Goal: Communication & Community: Answer question/provide support

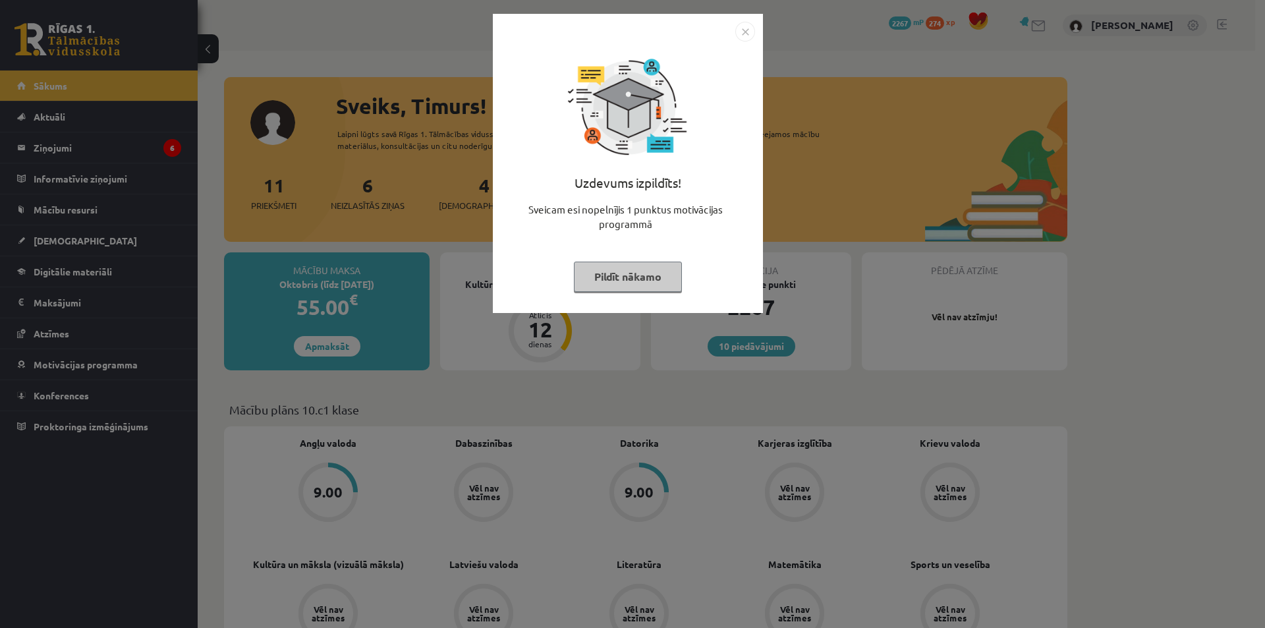
click at [459, 236] on div "Uzdevums izpildīts! Sveicam esi nopelnījis 1 punktus motivācijas programmā Pild…" at bounding box center [632, 314] width 1265 height 628
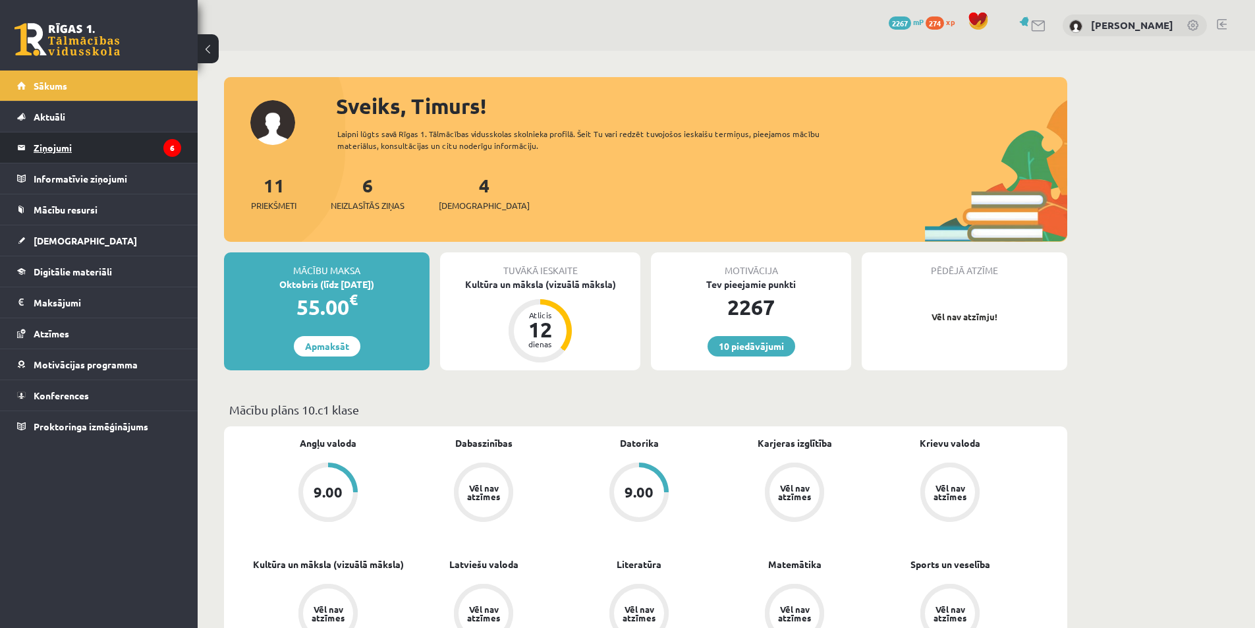
click at [114, 148] on legend "Ziņojumi 6" at bounding box center [108, 147] width 148 height 30
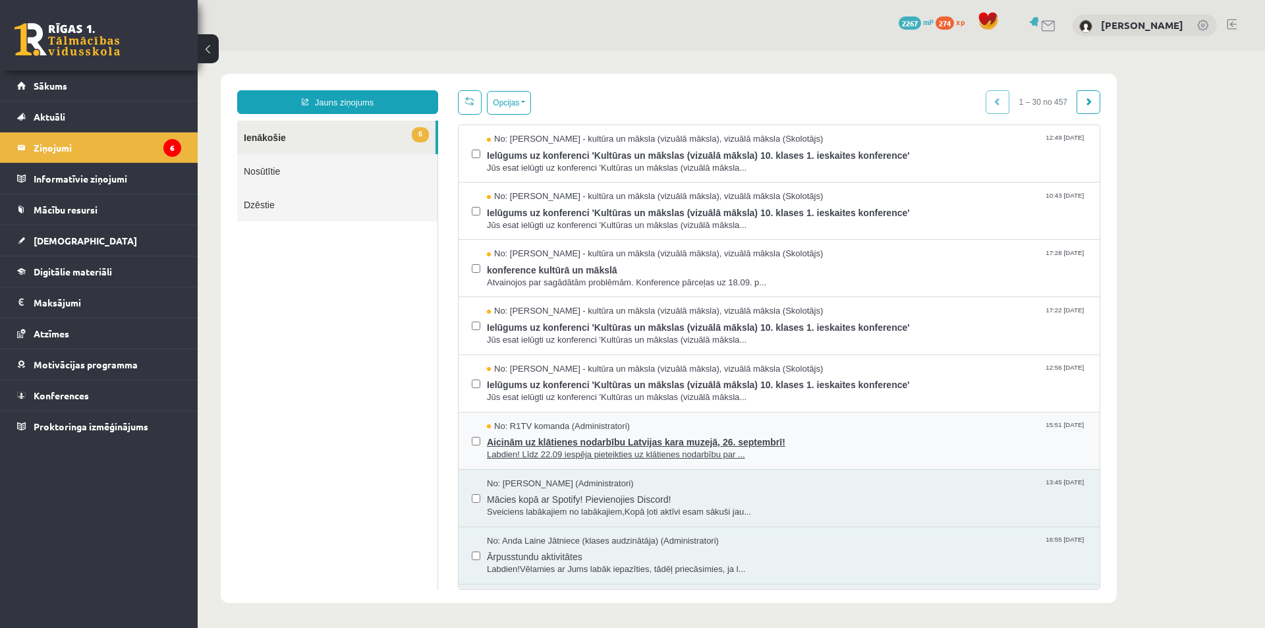
click at [627, 454] on span "Labdien! Līdz 22.09 iespēja pieteikties uz klātienes nodarbību par ..." at bounding box center [787, 455] width 600 height 13
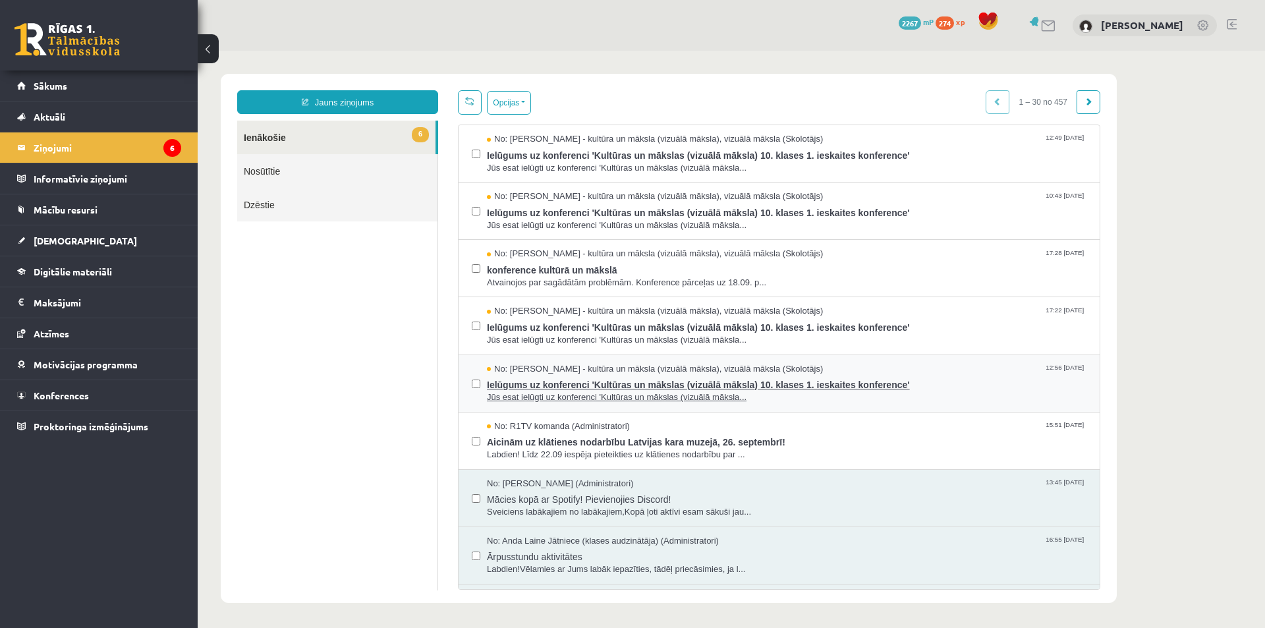
click at [635, 396] on span "Jūs esat ielūgti uz konferenci 'Kultūras un mākslas (vizuālā māksla..." at bounding box center [787, 397] width 600 height 13
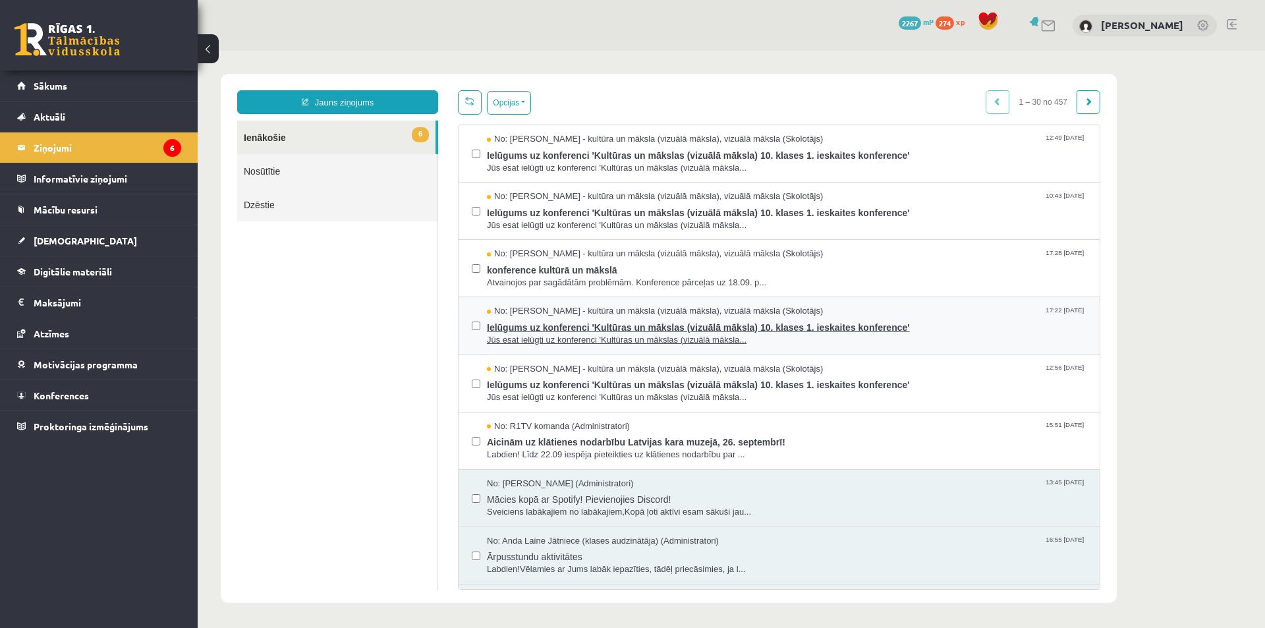
click at [642, 335] on span "Jūs esat ielūgti uz konferenci 'Kultūras un mākslas (vizuālā māksla..." at bounding box center [787, 340] width 600 height 13
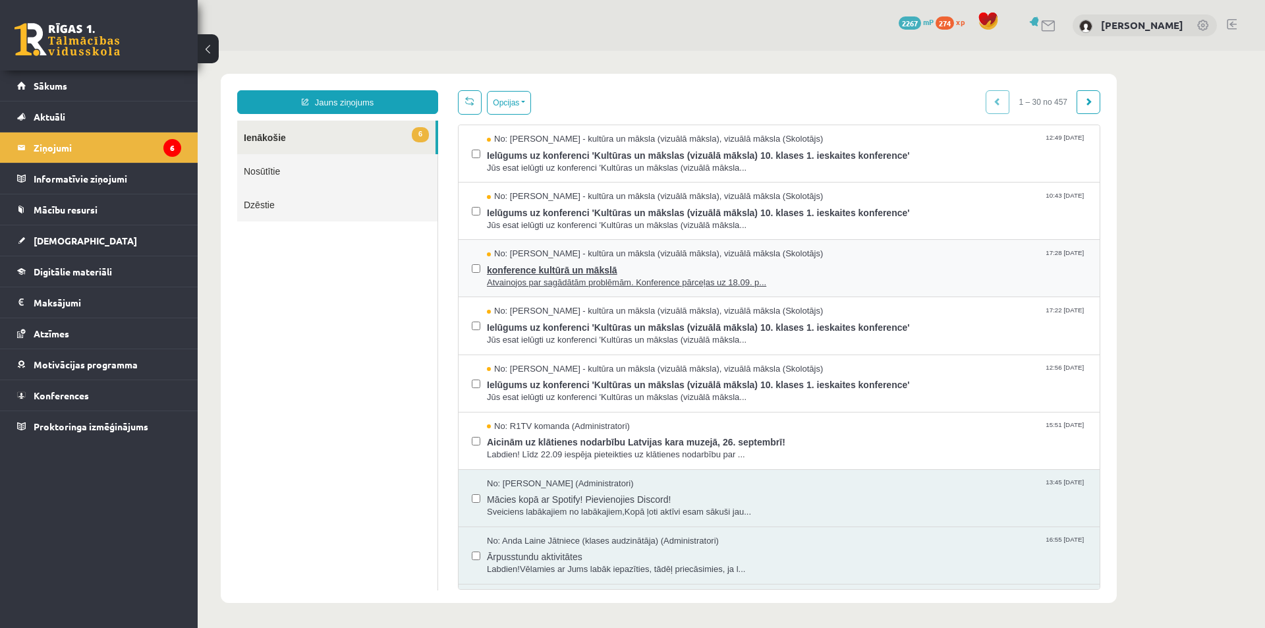
click at [559, 285] on span "Atvainojos par sagādātām problēmām. Konference pārceļas uz 18.09. p..." at bounding box center [787, 283] width 600 height 13
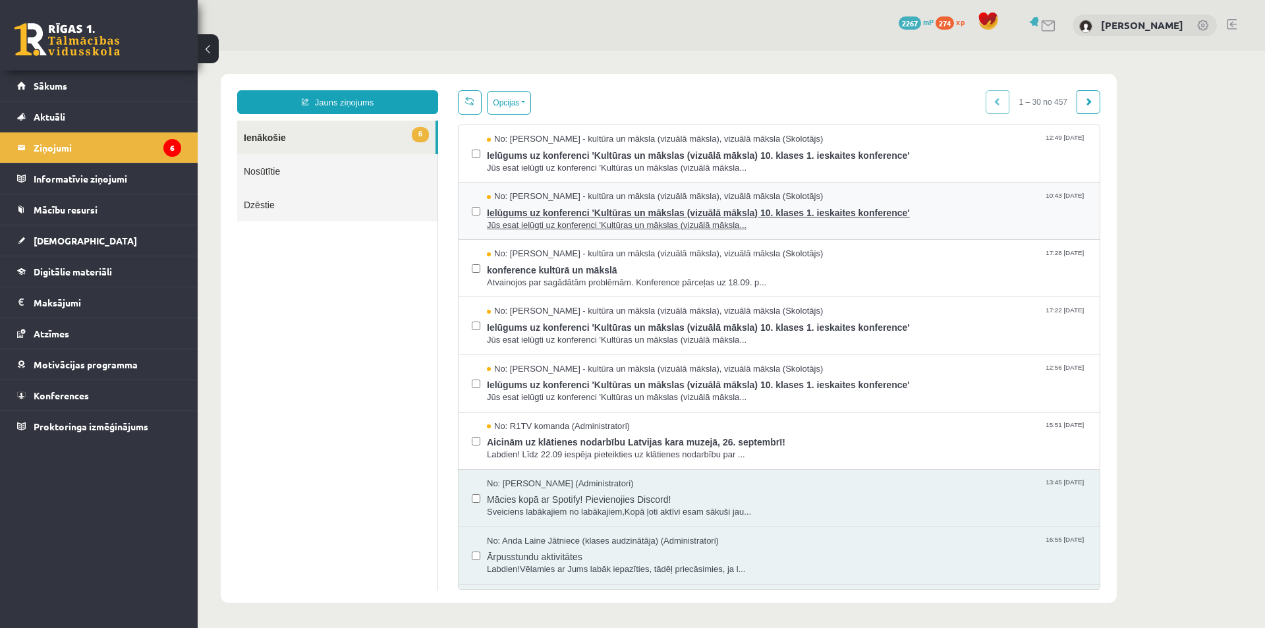
click at [557, 219] on span "Jūs esat ielūgti uz konferenci 'Kultūras un mākslas (vizuālā māksla..." at bounding box center [787, 225] width 600 height 13
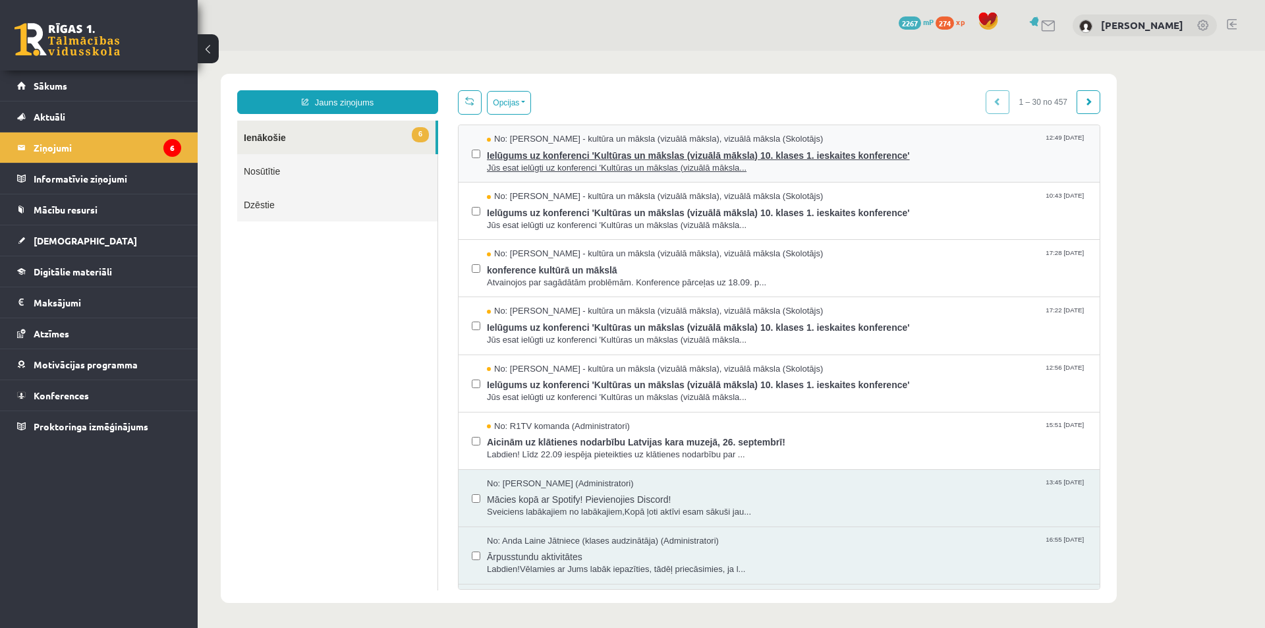
click at [595, 171] on span "Jūs esat ielūgti uz konferenci 'Kultūras un mākslas (vizuālā māksla..." at bounding box center [787, 168] width 600 height 13
